Goal: Contribute content: Contribute content

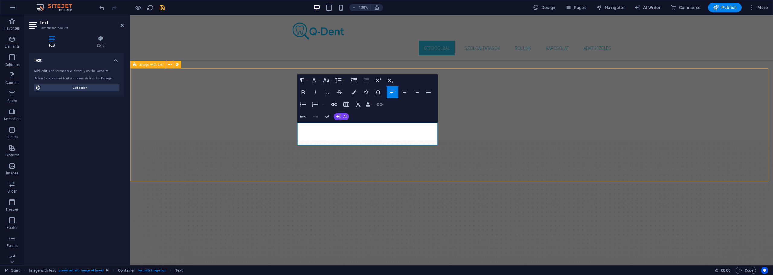
scroll to position [363, 0]
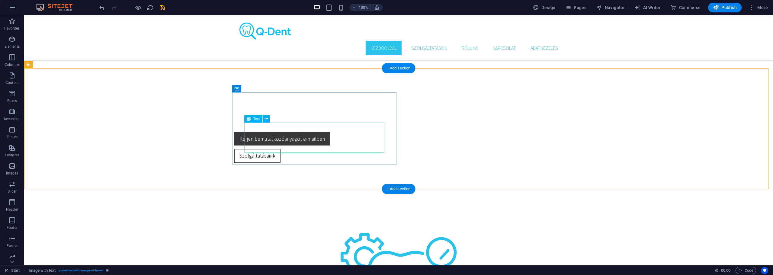
drag, startPoint x: 490, startPoint y: 145, endPoint x: 273, endPoint y: 144, distance: 216.9
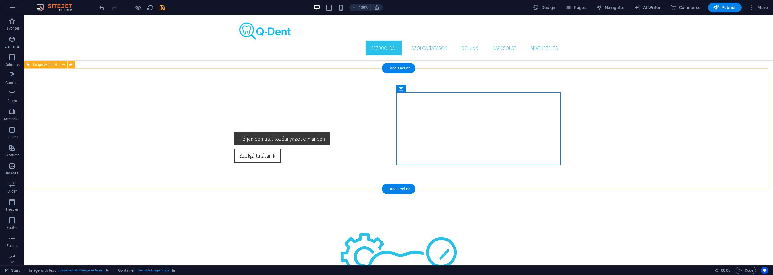
drag, startPoint x: 465, startPoint y: 146, endPoint x: 228, endPoint y: 141, distance: 237.5
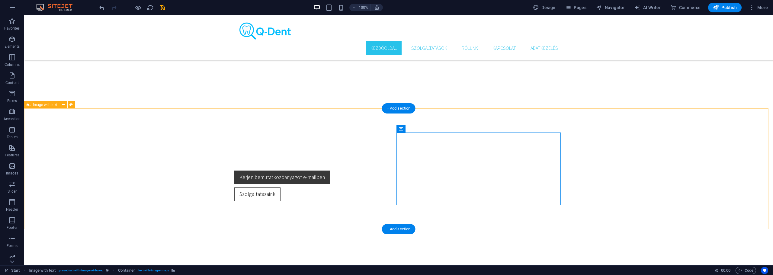
scroll to position [322, 0]
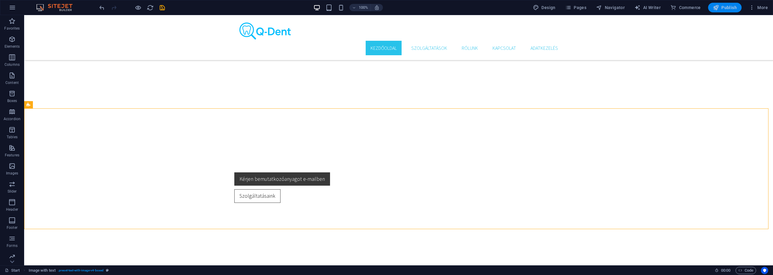
click at [726, 7] on span "Publish" at bounding box center [725, 8] width 24 height 6
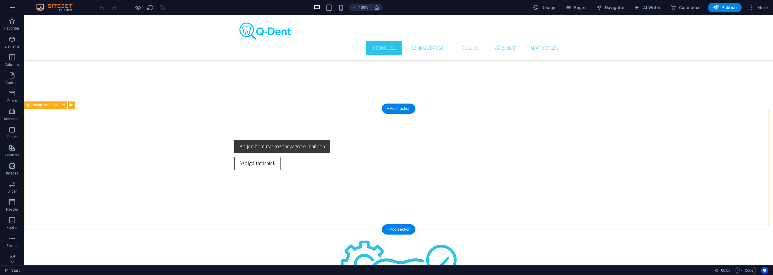
scroll to position [363, 0]
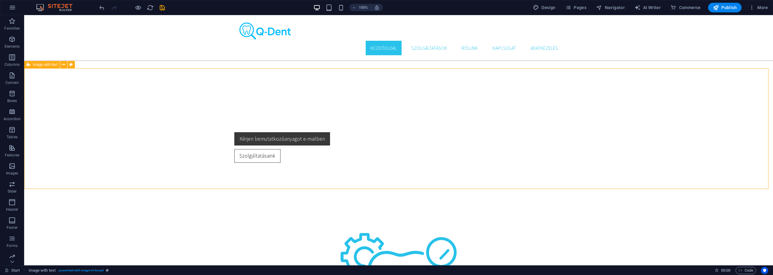
click at [161, 8] on icon "save" at bounding box center [162, 7] width 7 height 7
click at [64, 64] on icon at bounding box center [63, 65] width 3 height 6
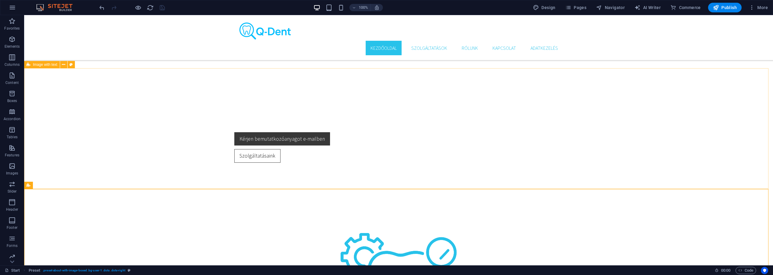
click at [39, 65] on span "Image with text" at bounding box center [45, 65] width 24 height 4
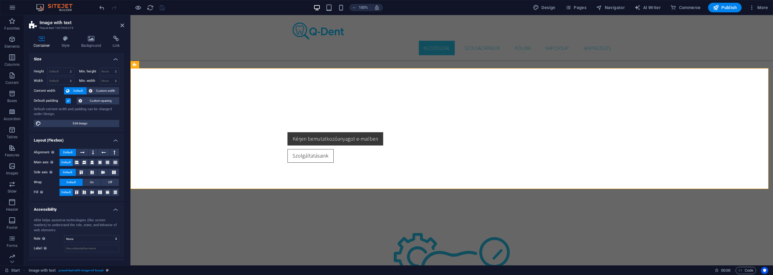
scroll to position [0, 0]
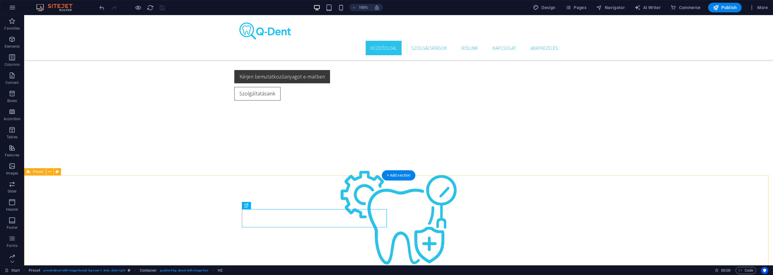
scroll to position [443, 0]
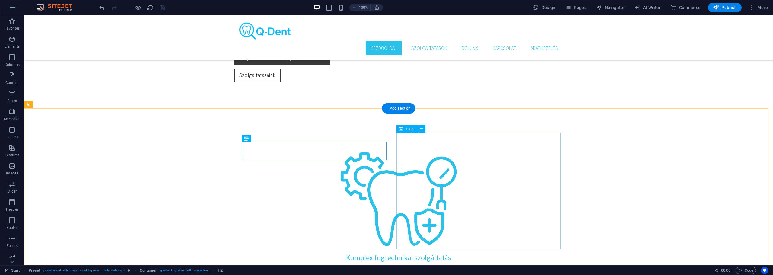
select select "%"
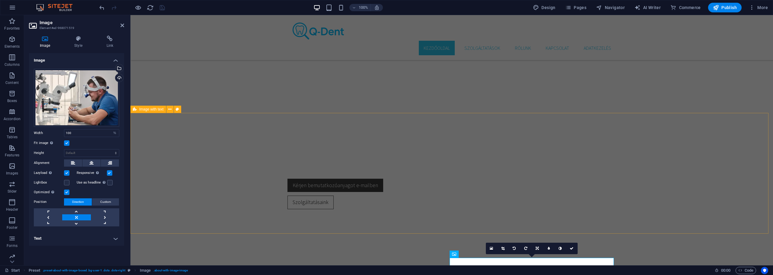
scroll to position [322, 0]
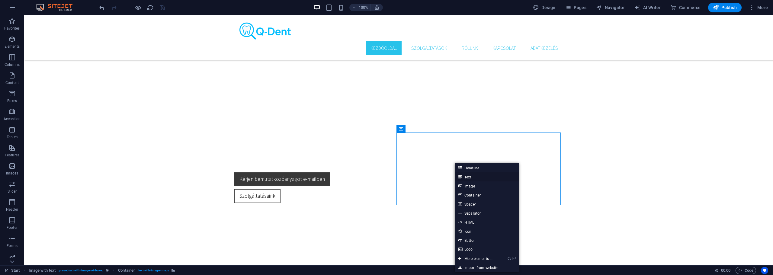
click at [470, 177] on link "Text" at bounding box center [487, 177] width 64 height 9
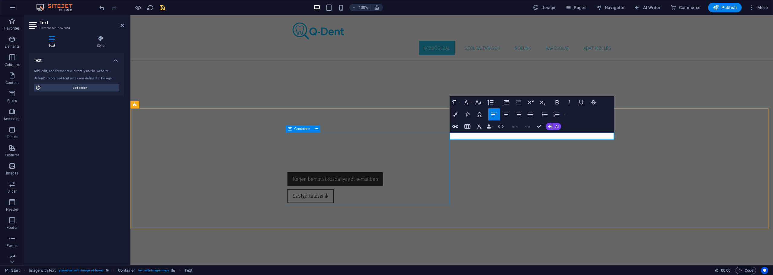
drag, startPoint x: 489, startPoint y: 136, endPoint x: 444, endPoint y: 136, distance: 45.0
drag, startPoint x: 490, startPoint y: 136, endPoint x: 430, endPoint y: 138, distance: 59.6
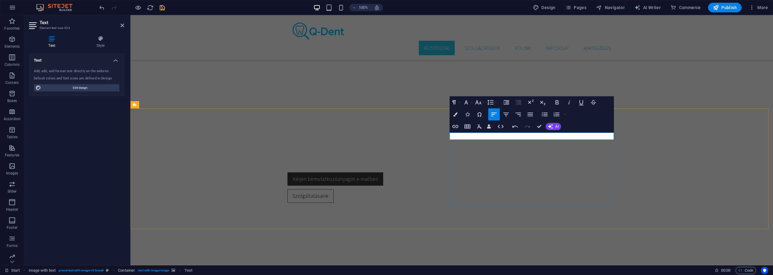
drag, startPoint x: 464, startPoint y: 137, endPoint x: 495, endPoint y: 137, distance: 30.8
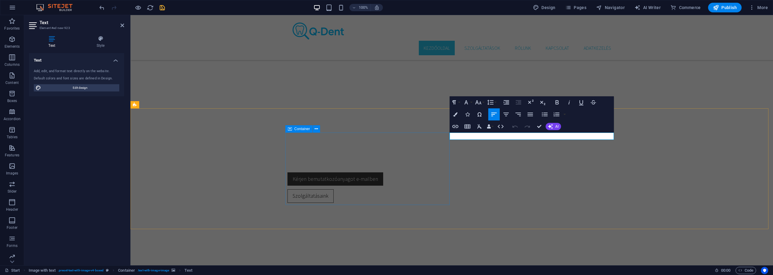
drag, startPoint x: 539, startPoint y: 137, endPoint x: 441, endPoint y: 139, distance: 98.2
click at [457, 114] on icon "button" at bounding box center [456, 114] width 4 height 4
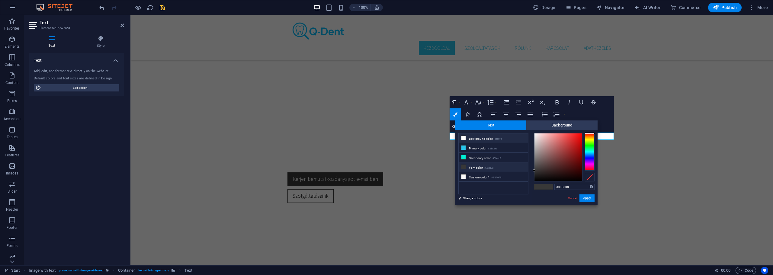
click at [477, 139] on li "Background color #ffffff" at bounding box center [493, 139] width 69 height 10
type input "#ffffff"
click at [589, 199] on button "Apply" at bounding box center [587, 198] width 15 height 7
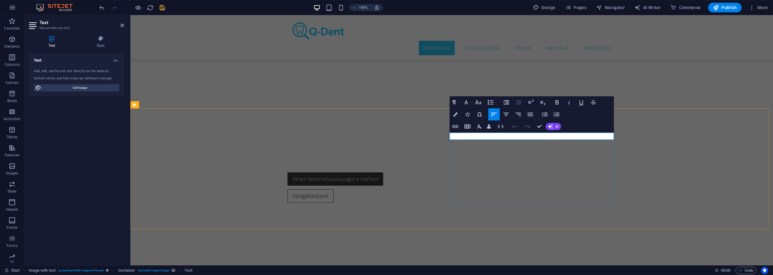
drag, startPoint x: 537, startPoint y: 137, endPoint x: 448, endPoint y: 134, distance: 89.2
click at [521, 114] on icon "button" at bounding box center [518, 114] width 7 height 7
click at [455, 113] on icon "button" at bounding box center [456, 114] width 4 height 4
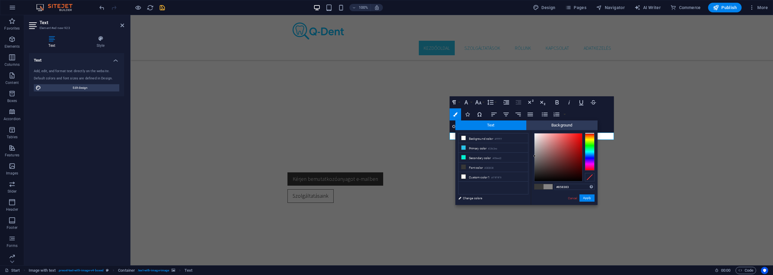
click at [535, 156] on div at bounding box center [559, 158] width 48 height 48
type input "#757474"
click at [535, 159] on div at bounding box center [559, 158] width 48 height 48
click at [585, 197] on button "Apply" at bounding box center [587, 198] width 15 height 7
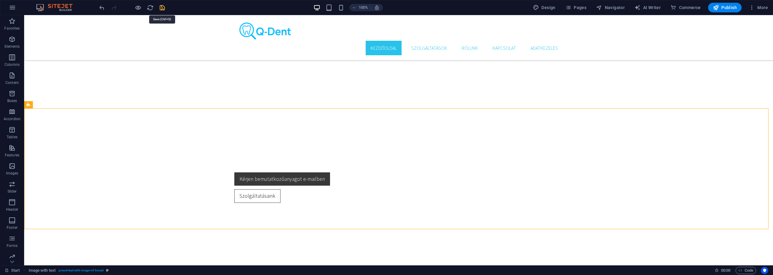
click at [159, 8] on icon "save" at bounding box center [162, 7] width 7 height 7
click at [728, 5] on span "Publish" at bounding box center [725, 8] width 24 height 6
